Goal: Task Accomplishment & Management: Use online tool/utility

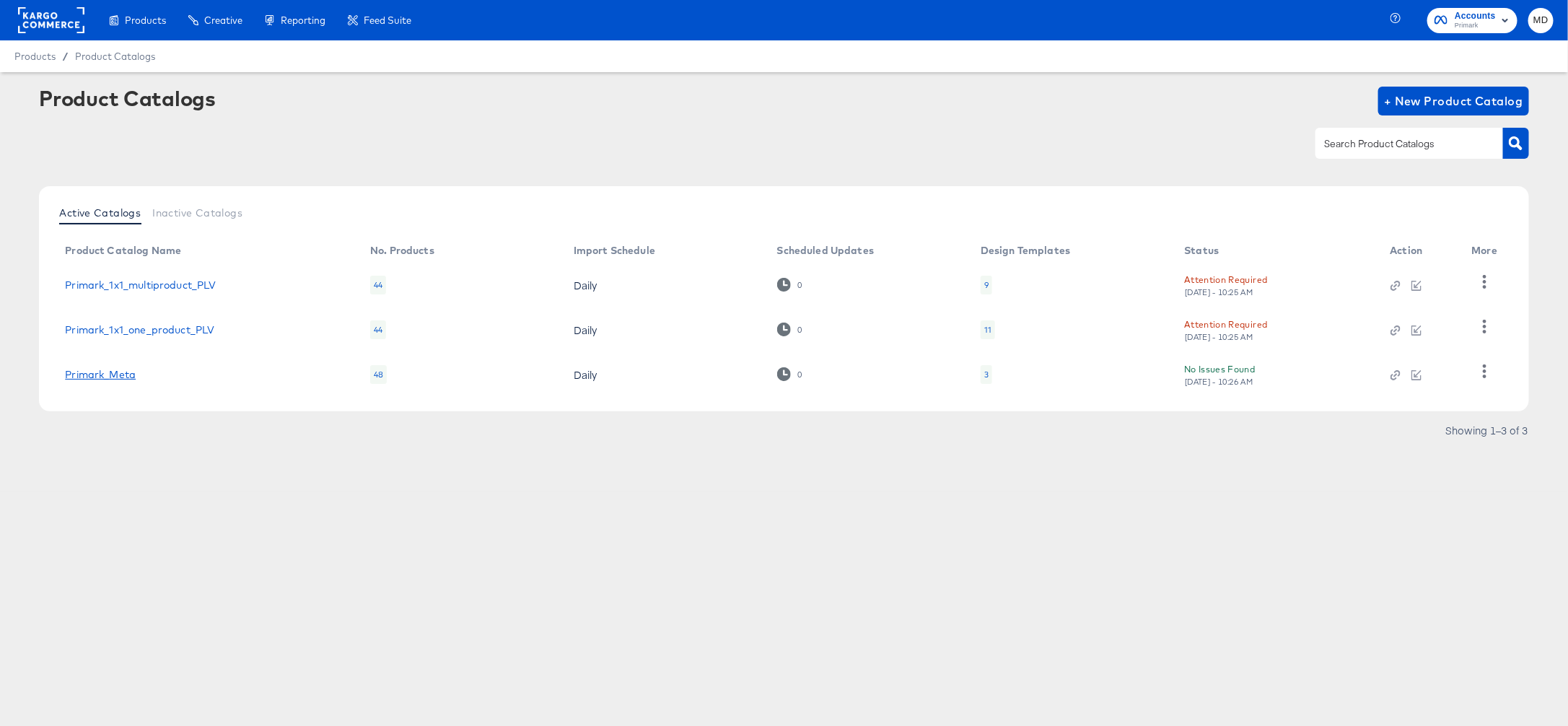
click at [121, 380] on link "Primark_Meta" at bounding box center [100, 375] width 71 height 12
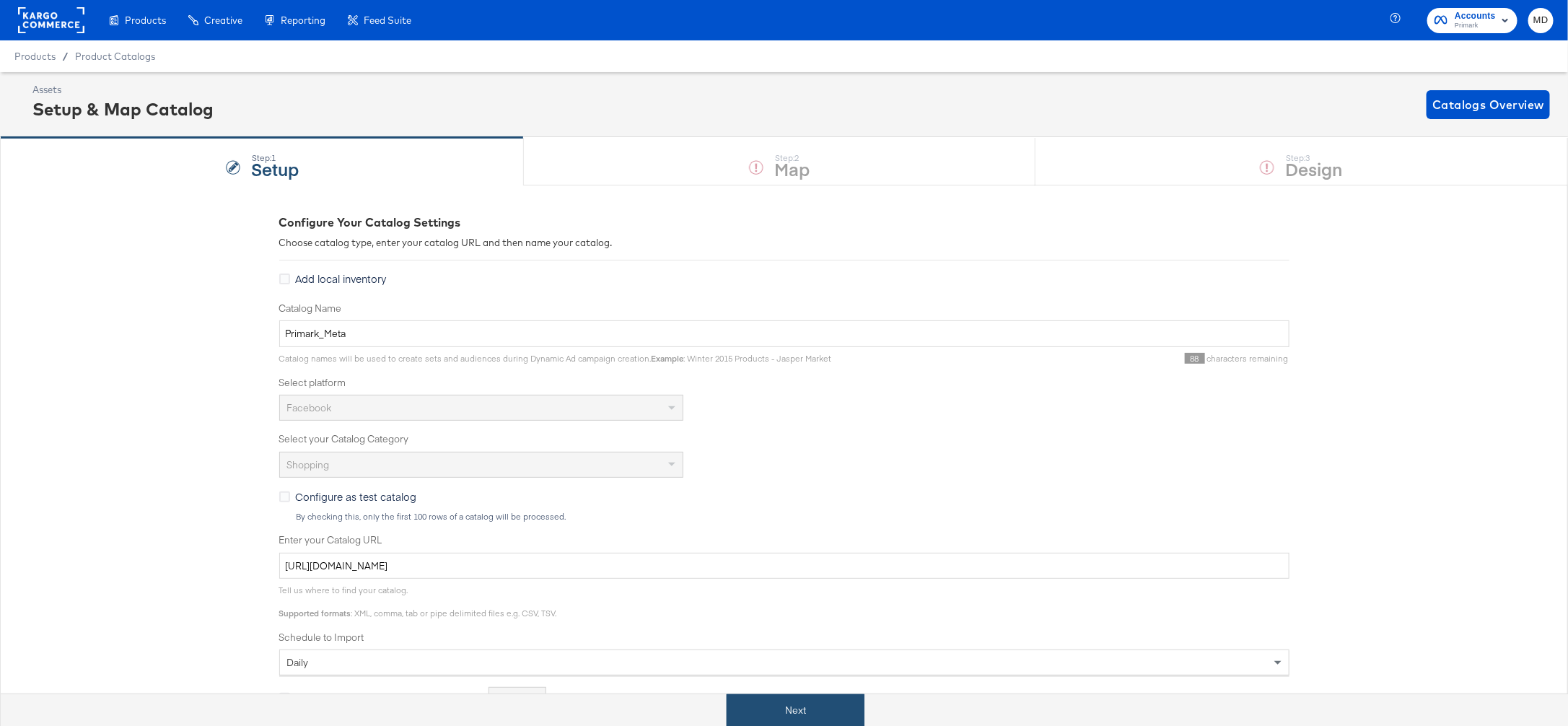
click at [800, 714] on button "Next" at bounding box center [796, 710] width 138 height 32
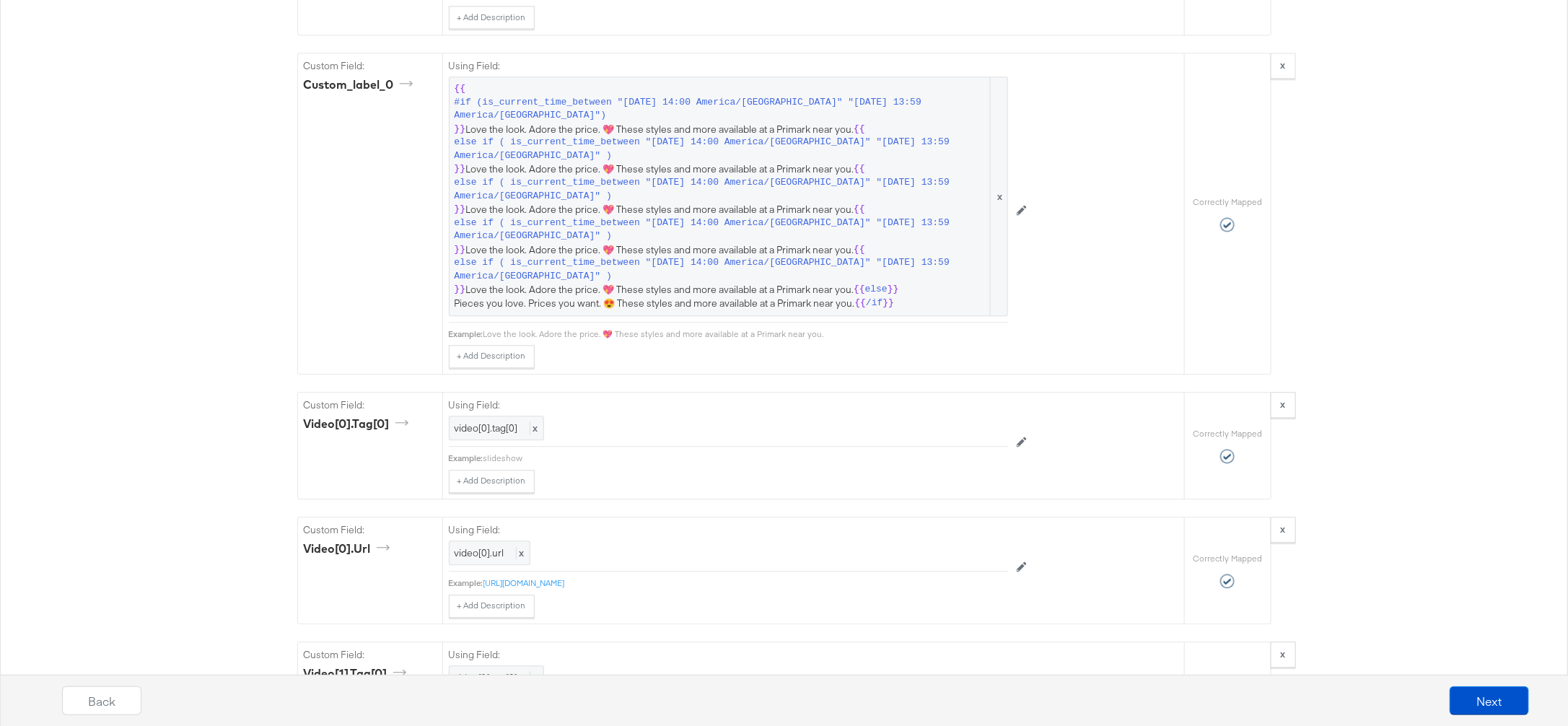
scroll to position [1774, 0]
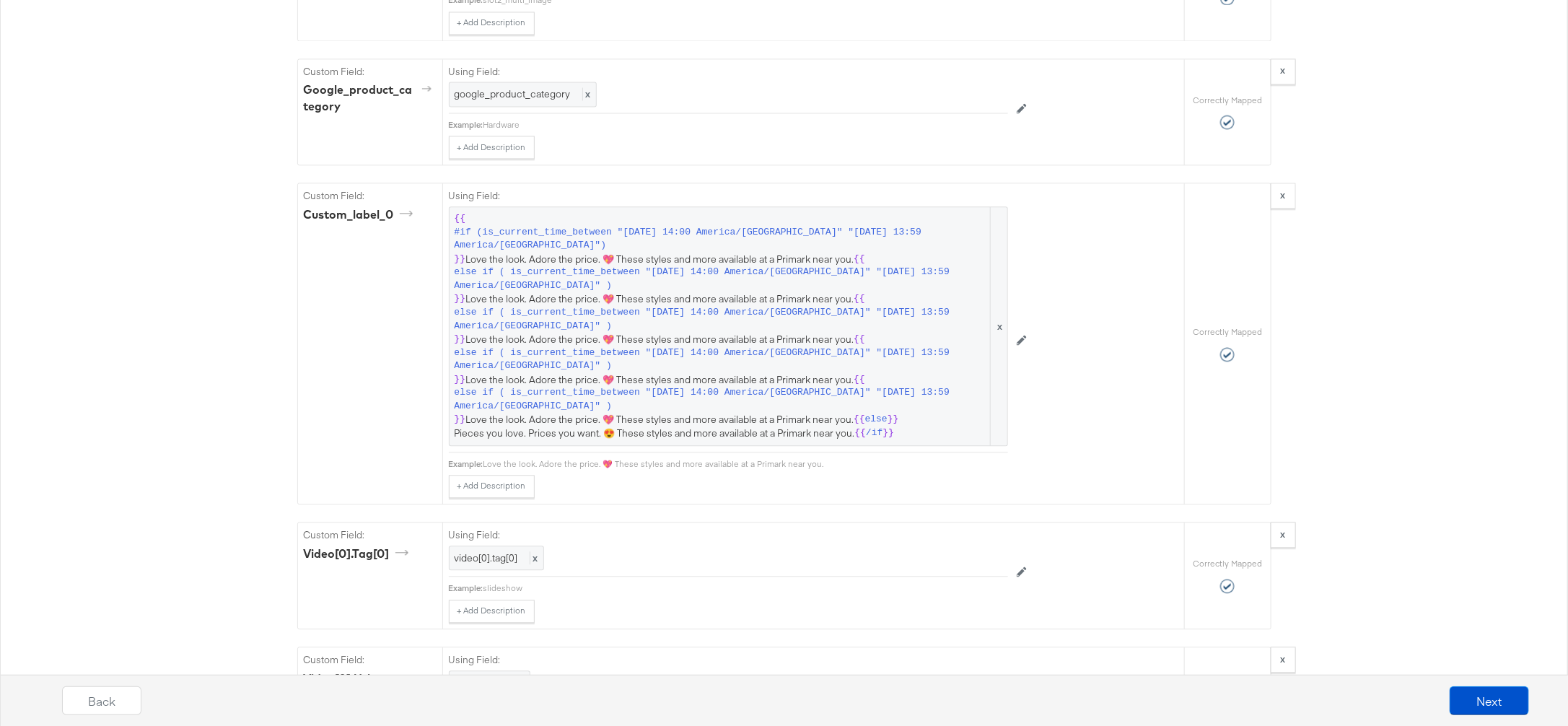
click at [187, 330] on div "Catalog Mapping Tool Map the required fields to items in your product catalog u…" at bounding box center [784, 620] width 1568 height 4418
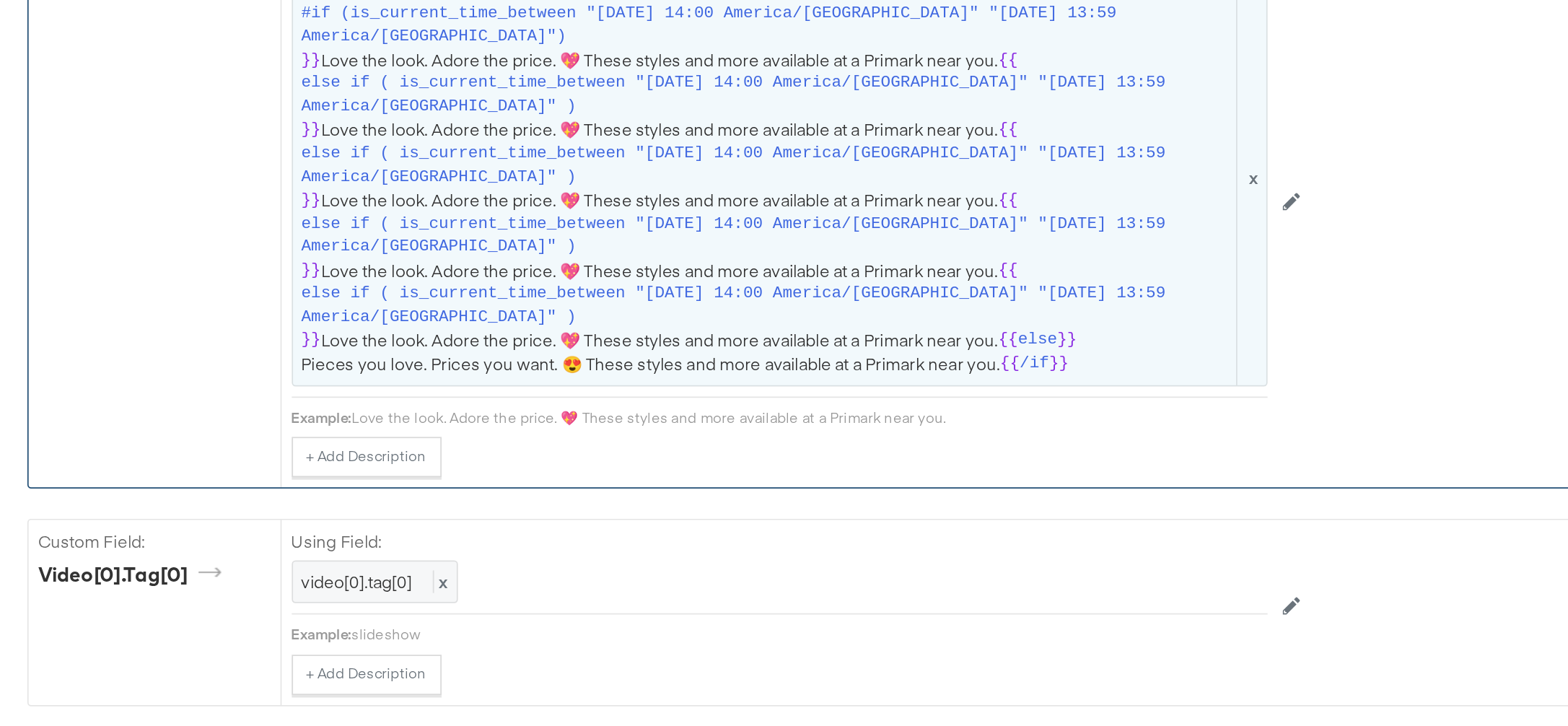
click at [658, 391] on span "else if ( is_current_time_between "[DATE] 14:00 America/[GEOGRAPHIC_DATA]" "[DA…" at bounding box center [721, 399] width 533 height 26
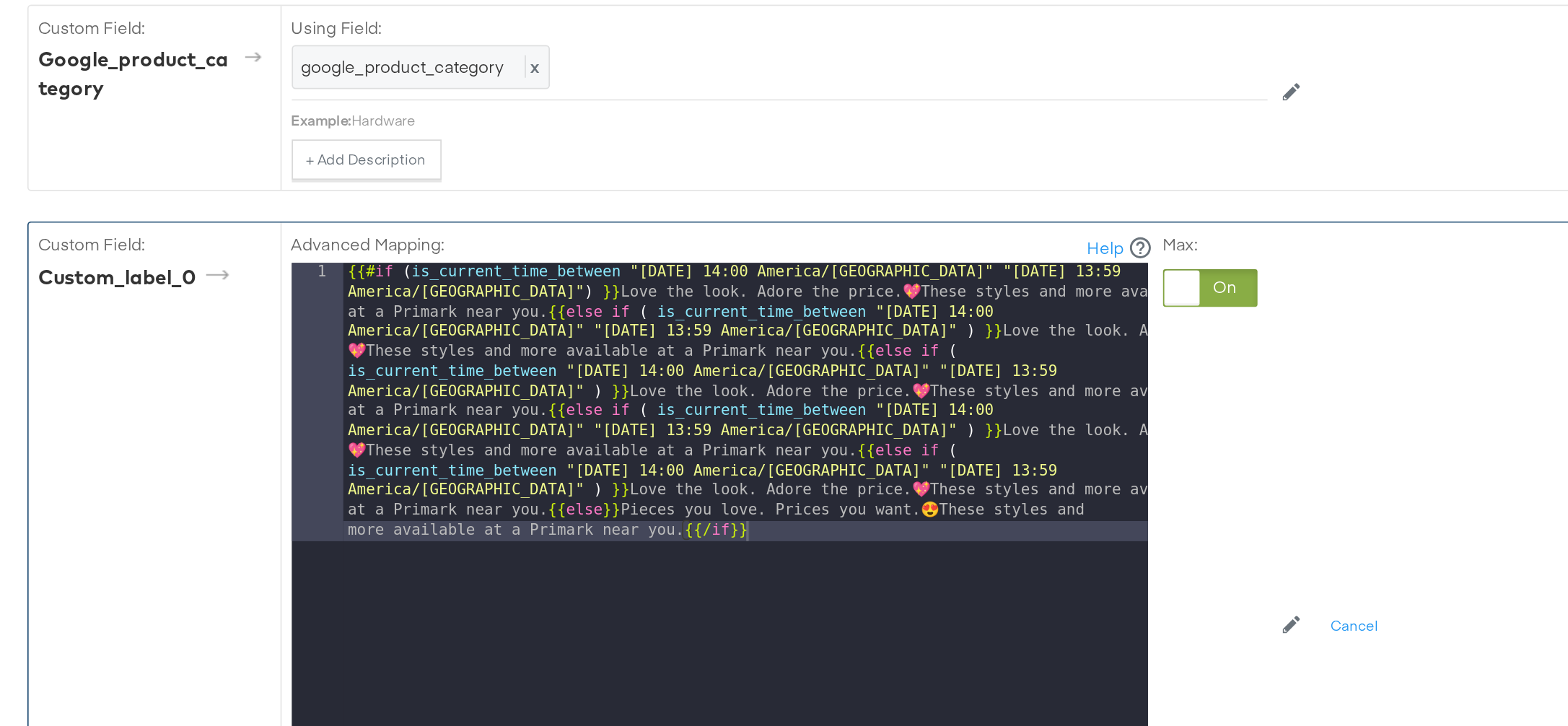
click at [351, 158] on div "Required Fields Mapping Options Correctly Mapped Needs Mapping Required Map: * …" at bounding box center [785, 703] width 975 height 4407
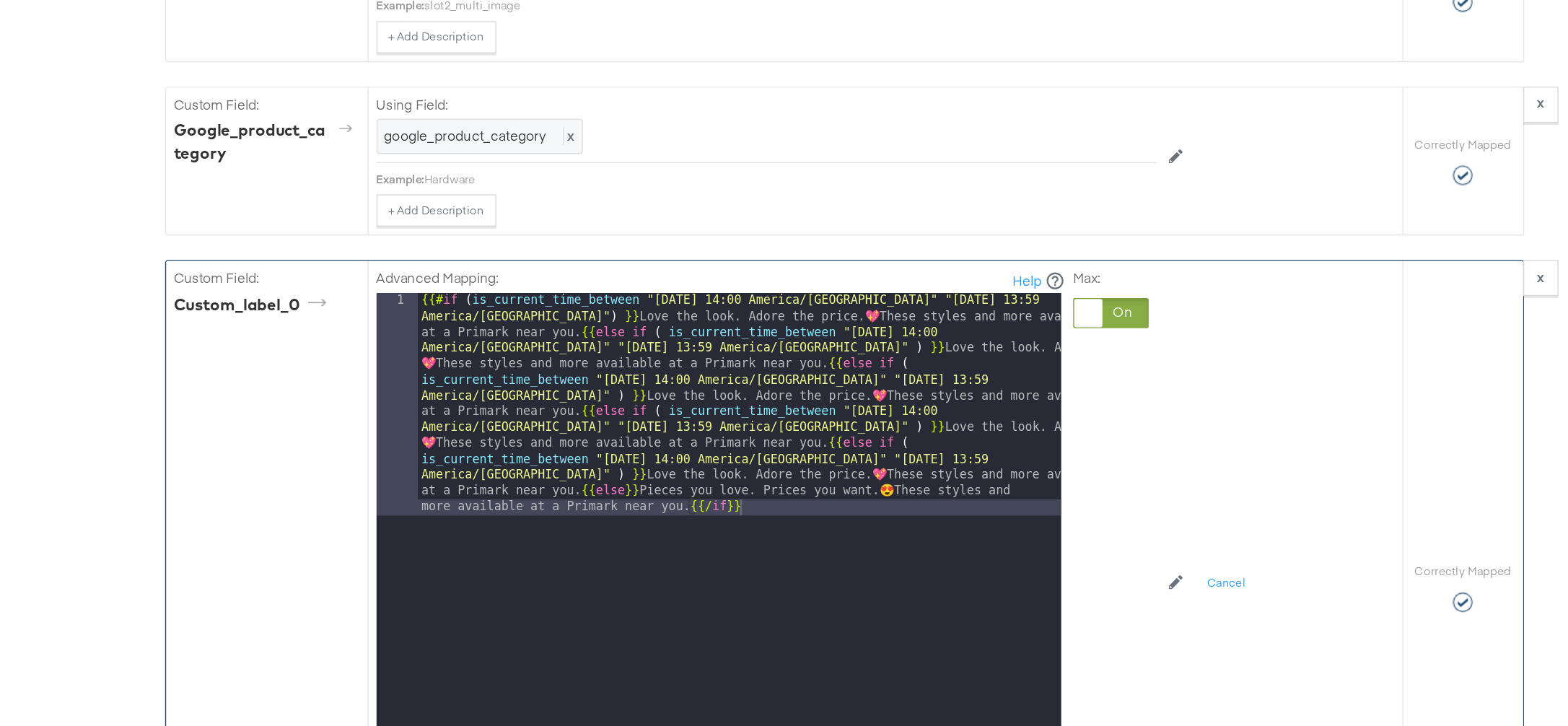
scroll to position [1763, 0]
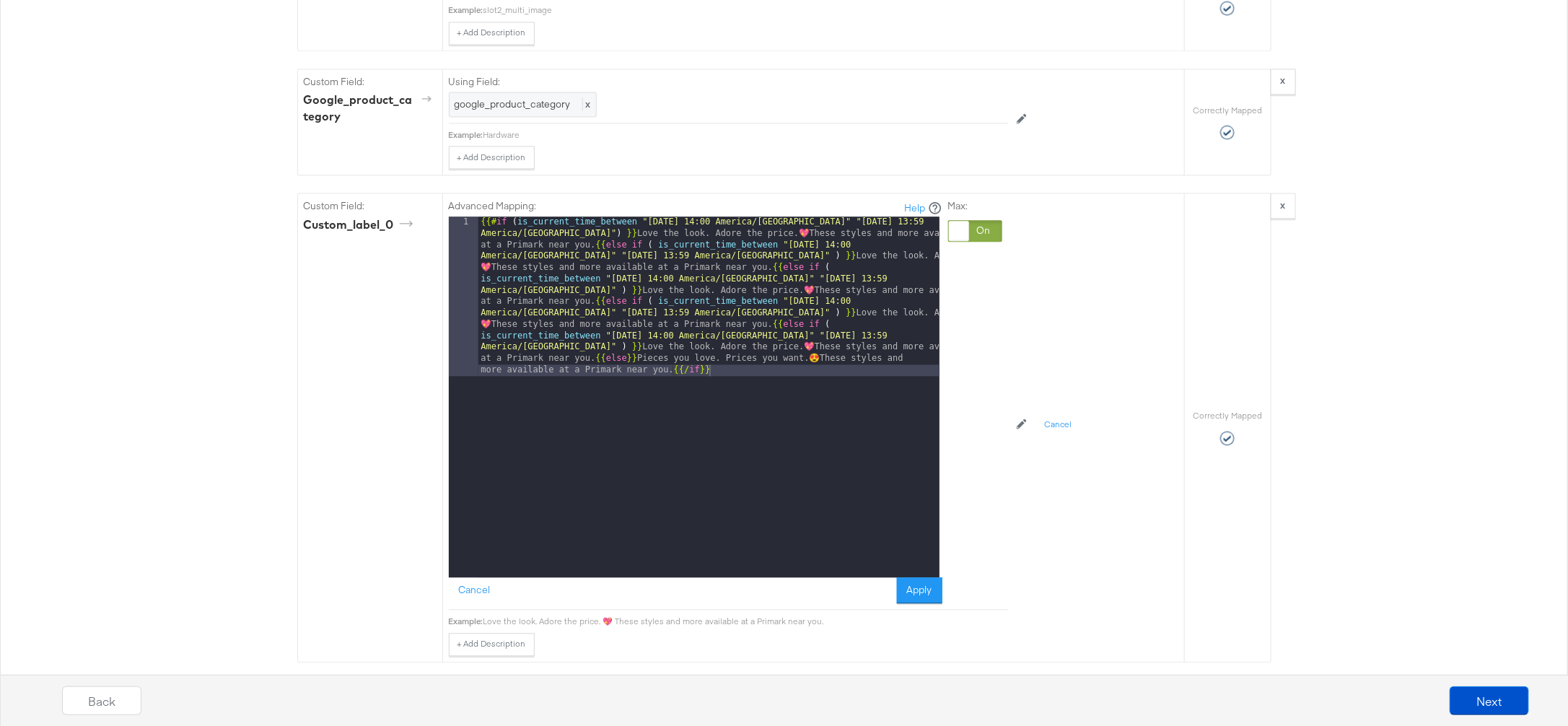
click at [173, 380] on div "Catalog Mapping Tool Map the required fields to items in your product catalog u…" at bounding box center [784, 704] width 1568 height 4566
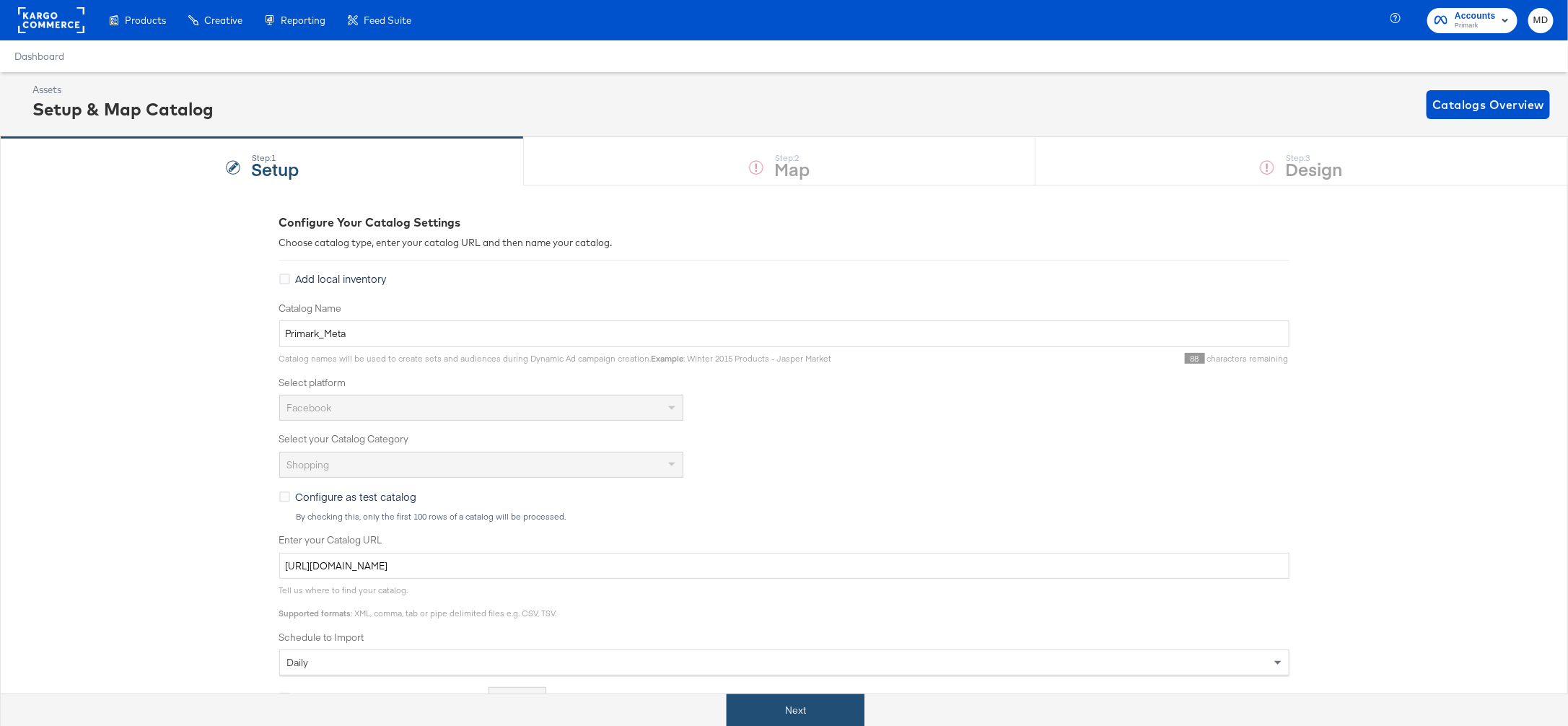
click at [762, 707] on button "Next" at bounding box center [796, 710] width 138 height 32
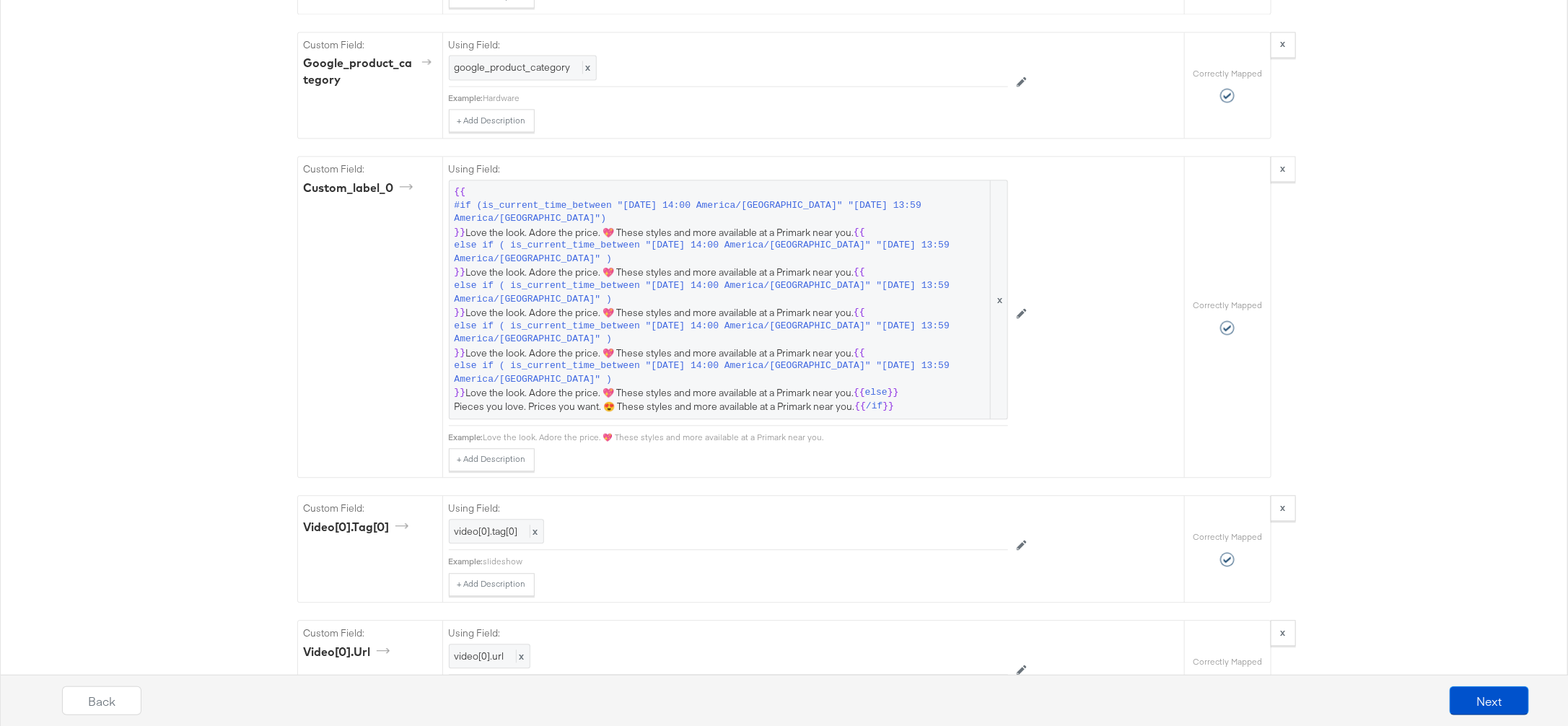
scroll to position [1728, 0]
